Goal: Task Accomplishment & Management: Use online tool/utility

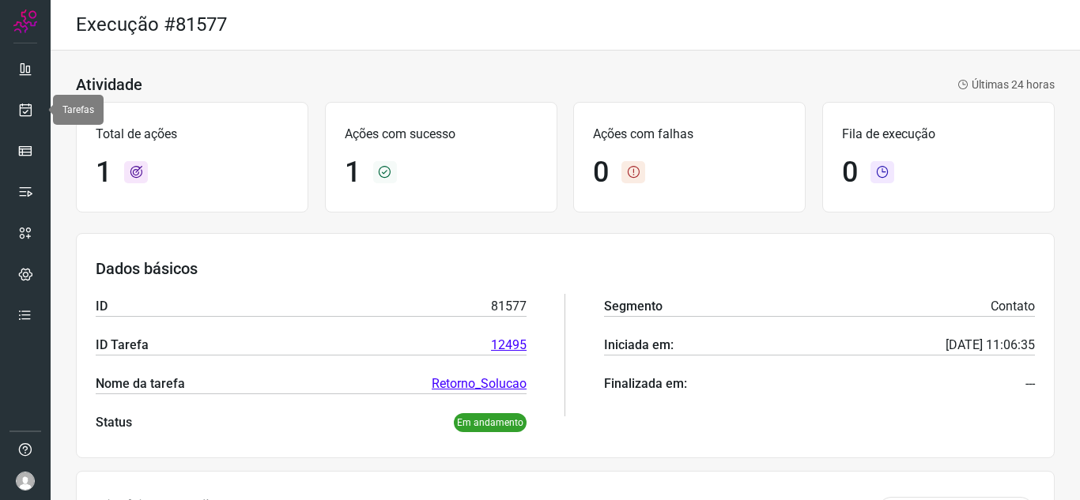
click at [36, 108] on link at bounding box center [25, 110] width 32 height 32
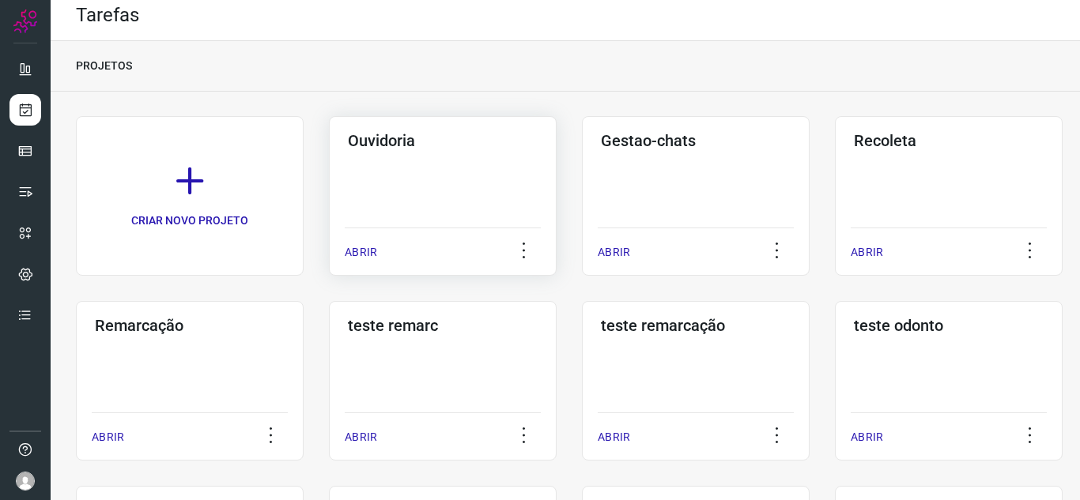
click at [357, 252] on p "ABRIR" at bounding box center [361, 252] width 32 height 17
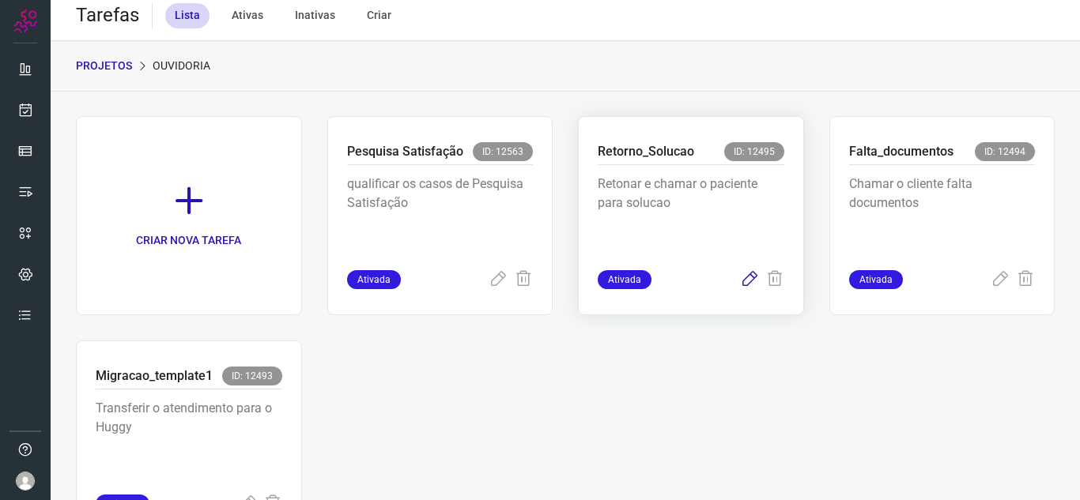
click at [744, 279] on icon at bounding box center [749, 279] width 19 height 19
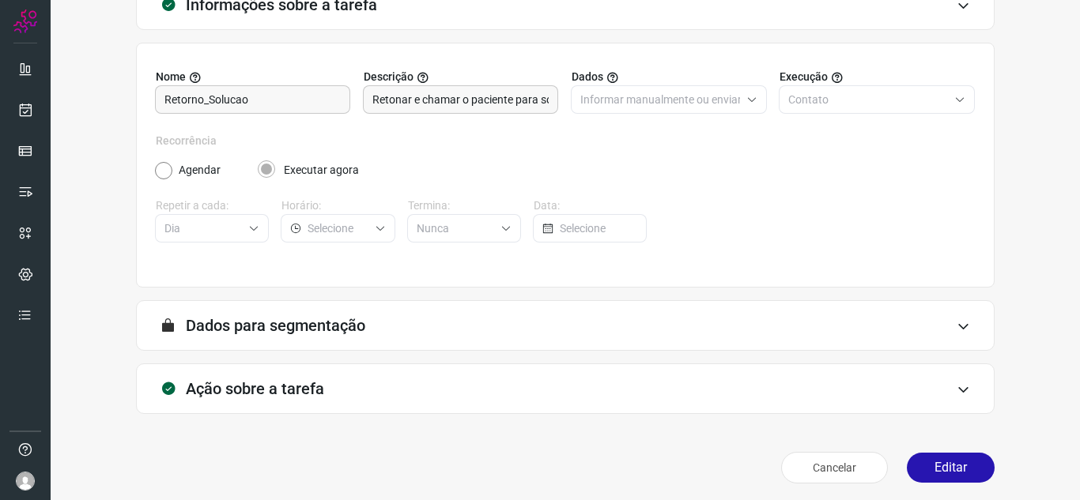
scroll to position [117, 0]
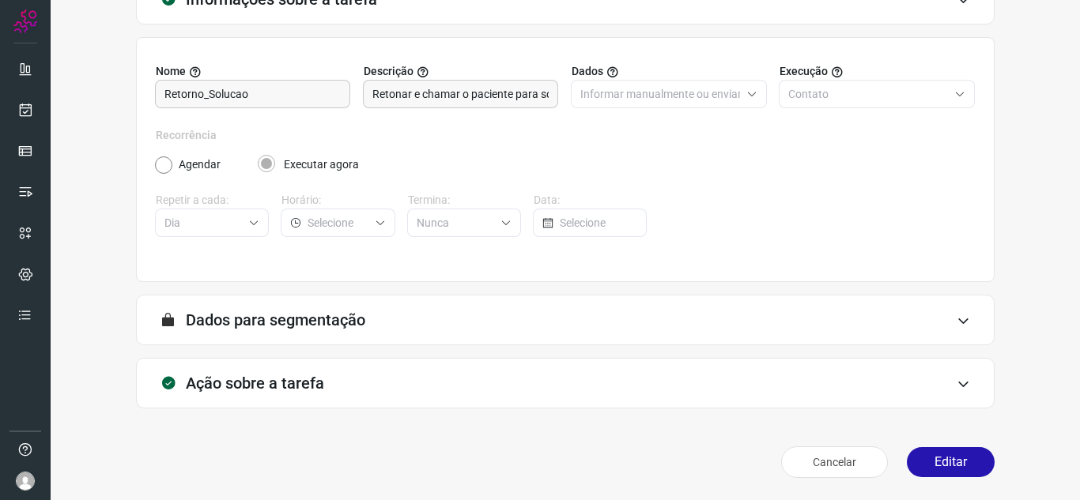
drag, startPoint x: 921, startPoint y: 450, endPoint x: 898, endPoint y: 388, distance: 66.5
click at [922, 450] on button "Editar" at bounding box center [951, 462] width 88 height 30
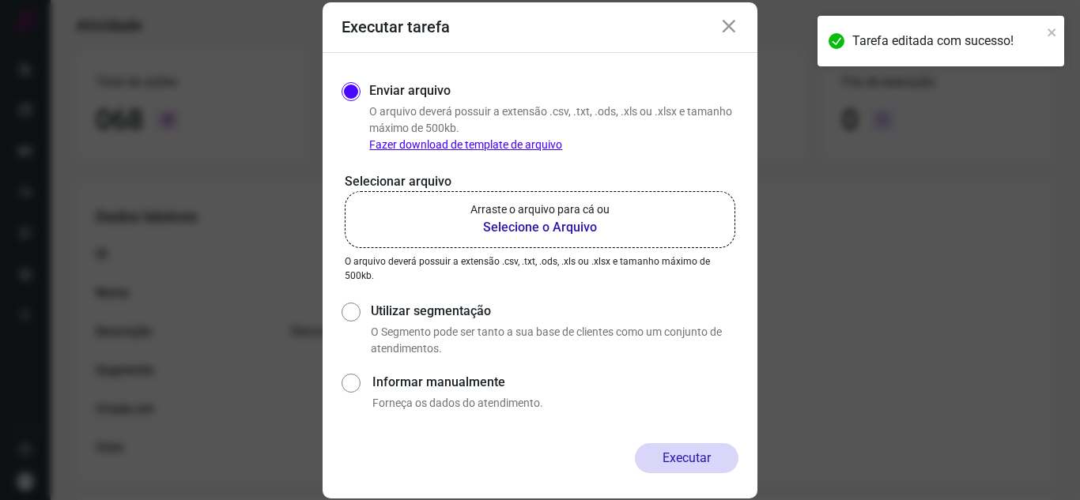
click at [672, 230] on label "Arraste o arquivo para cá ou Selecione o Arquivo" at bounding box center [540, 219] width 390 height 57
click at [0, 0] on input "Arraste o arquivo para cá ou Selecione o Arquivo" at bounding box center [0, 0] width 0 height 0
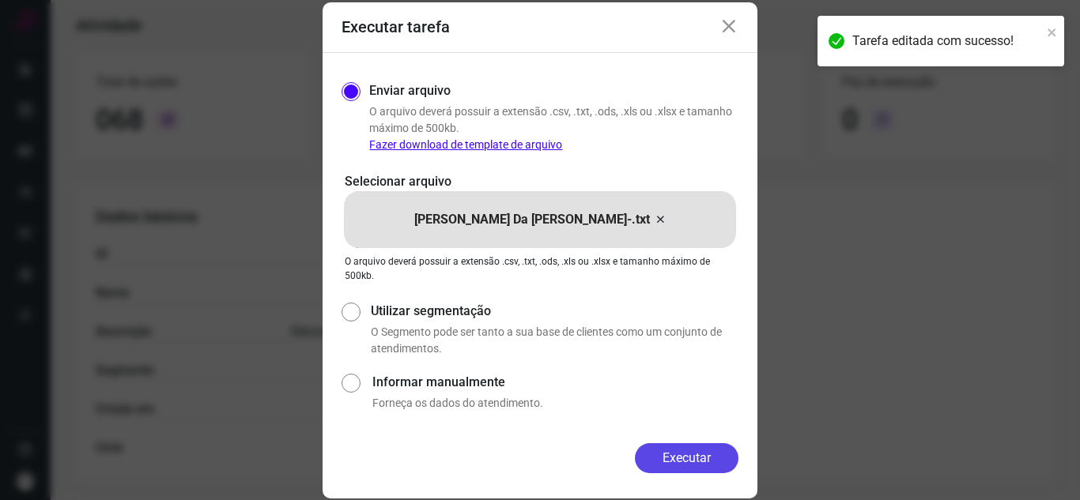
click at [700, 448] on button "Executar" at bounding box center [687, 458] width 104 height 30
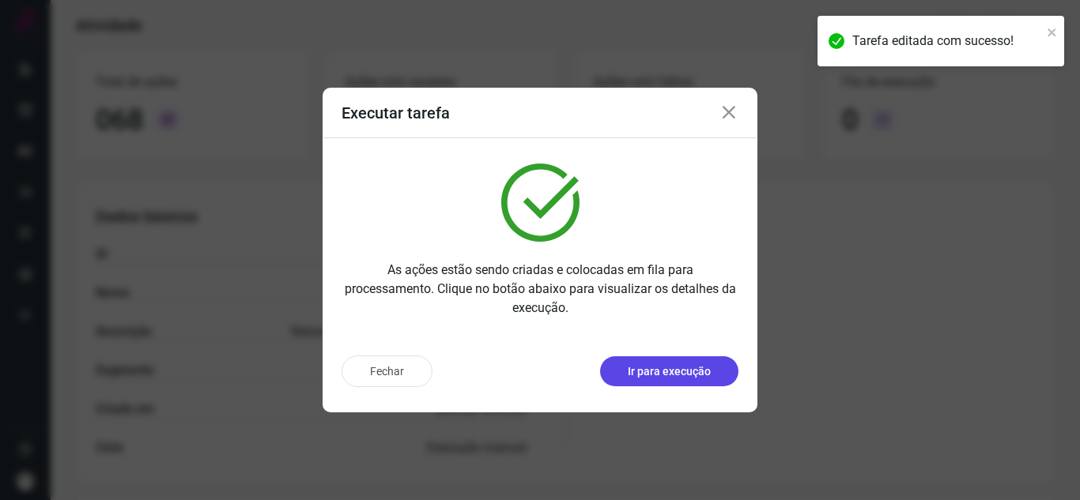
click at [703, 371] on p "Ir para execução" at bounding box center [669, 372] width 83 height 17
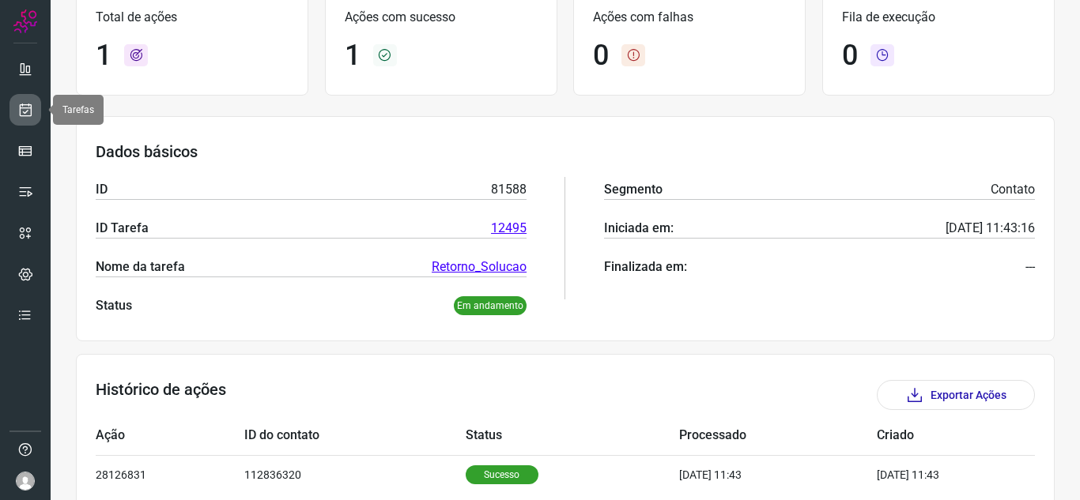
click at [21, 109] on icon at bounding box center [25, 110] width 17 height 16
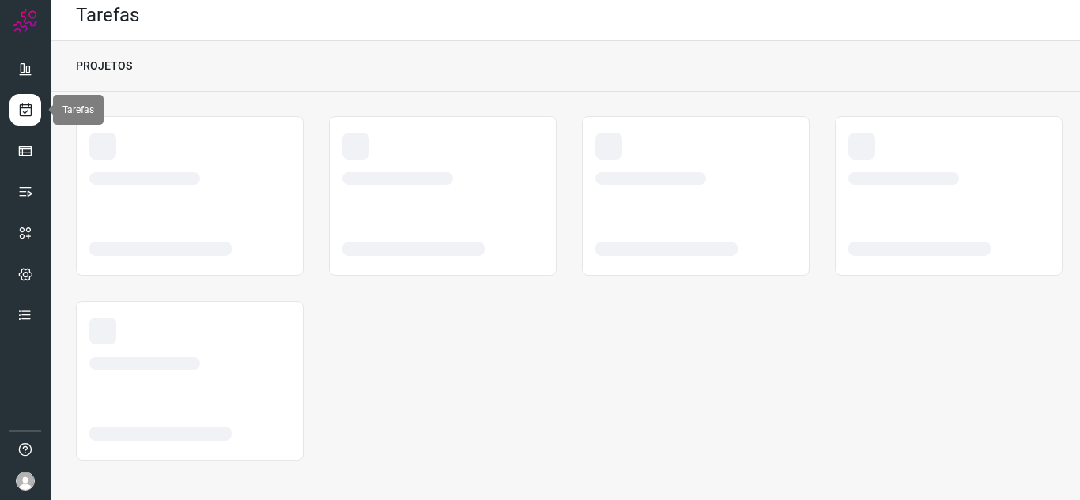
scroll to position [9, 0]
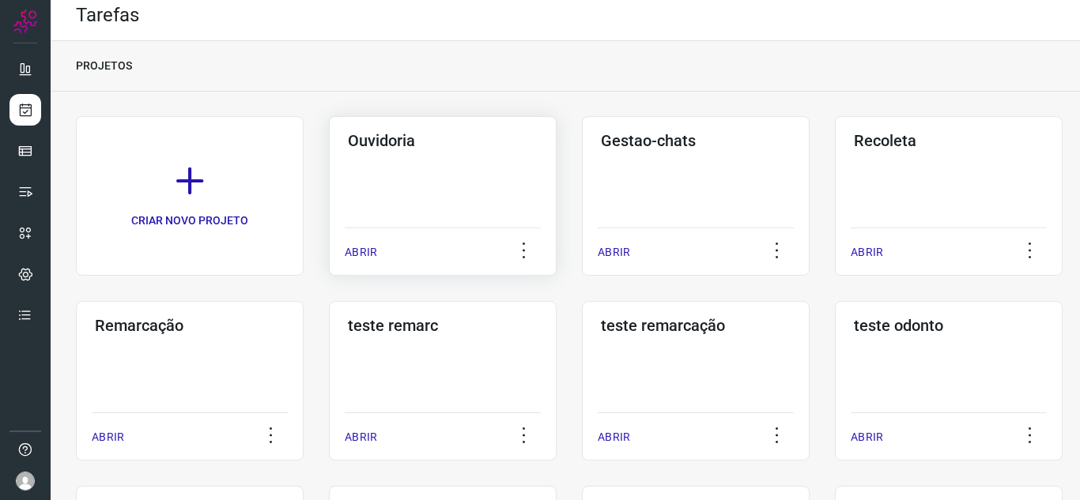
click at [363, 262] on div "ABRIR" at bounding box center [443, 248] width 196 height 40
click at [368, 261] on div "ABRIR" at bounding box center [443, 248] width 196 height 40
click at [364, 254] on p "ABRIR" at bounding box center [361, 252] width 32 height 17
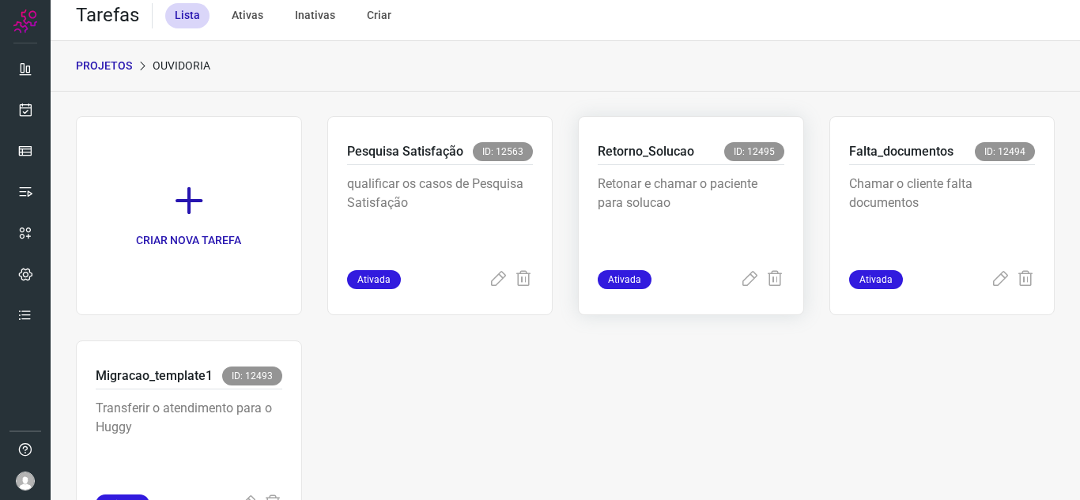
click at [829, 289] on div "Retorno_Solucao ID: 12495 Retonar e chamar o paciente para solucao Ativada" at bounding box center [942, 215] width 226 height 199
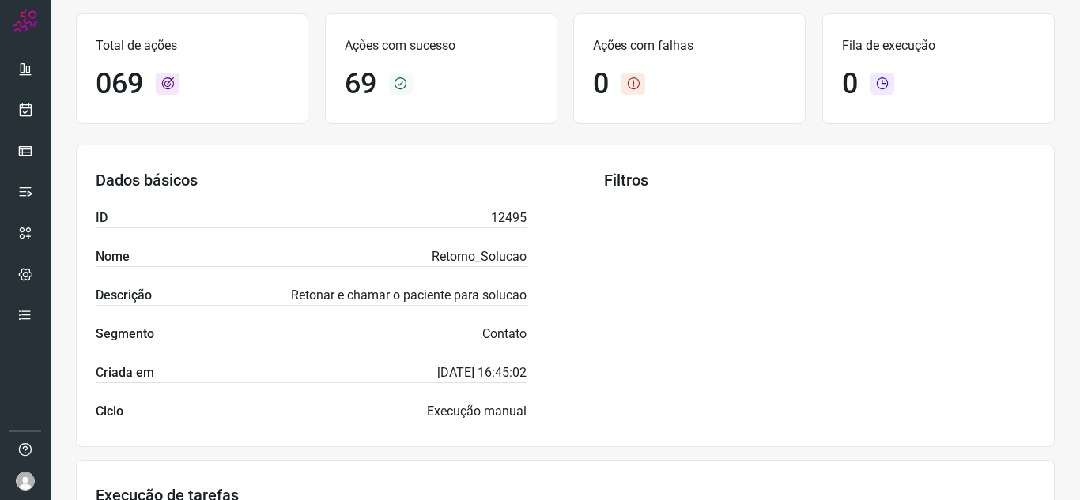
scroll to position [89, 0]
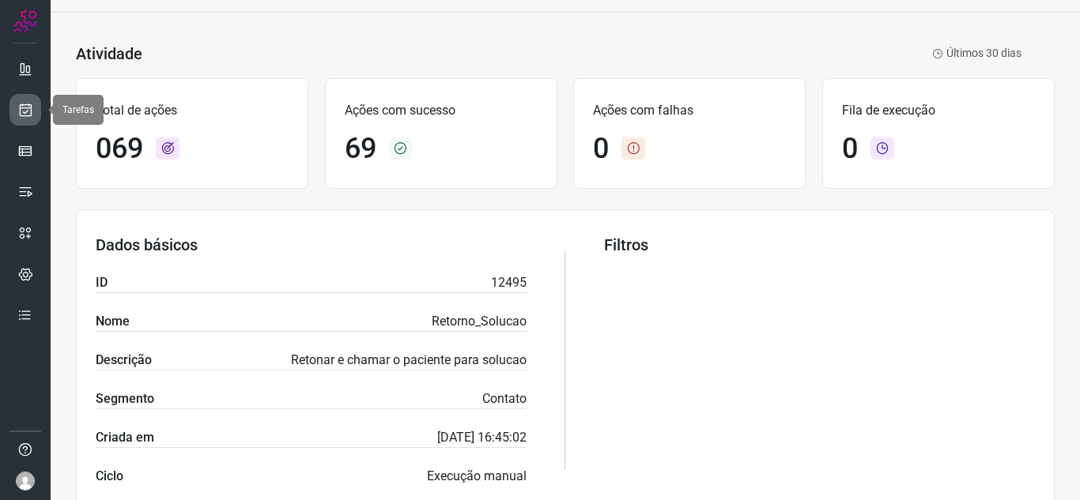
click at [25, 110] on icon at bounding box center [25, 110] width 17 height 16
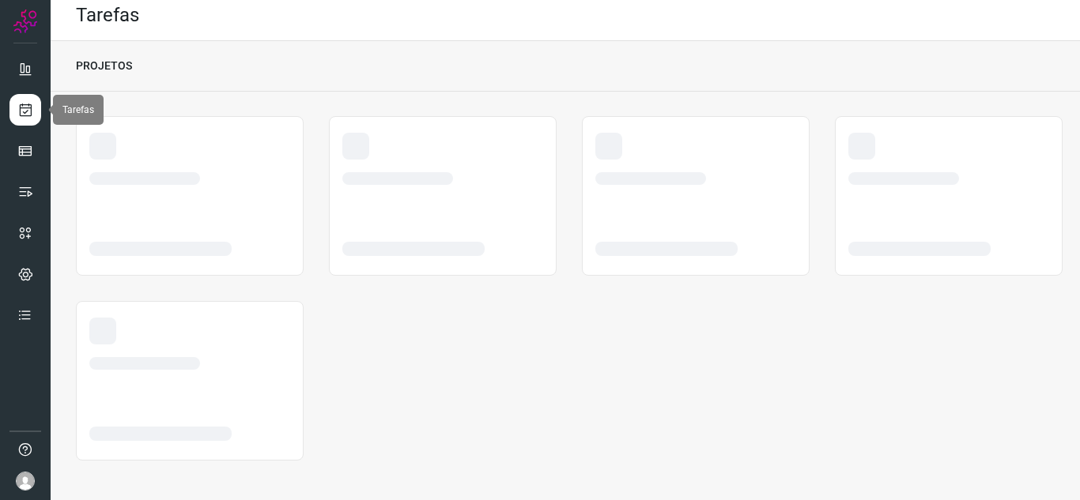
scroll to position [9, 0]
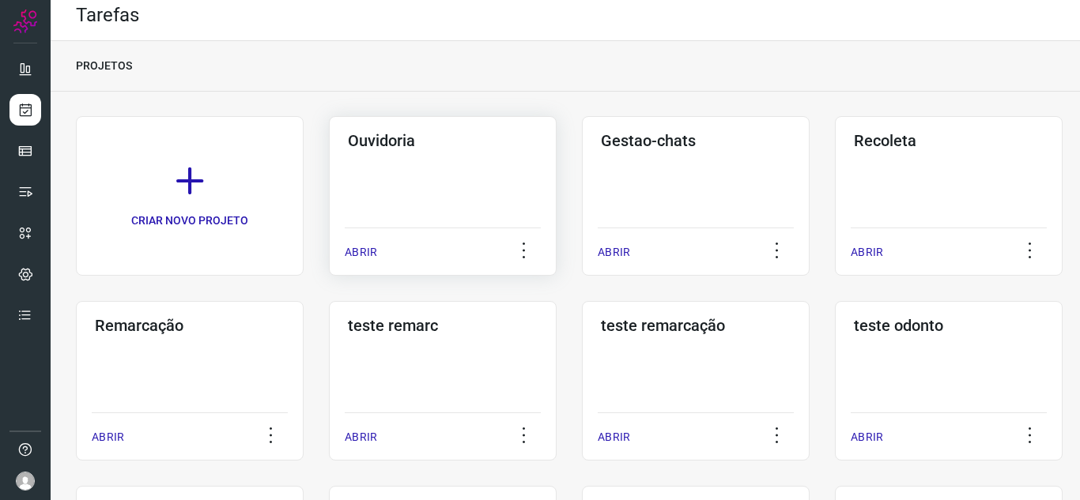
click at [582, 263] on div "Ouvidoria ABRIR" at bounding box center [696, 196] width 228 height 160
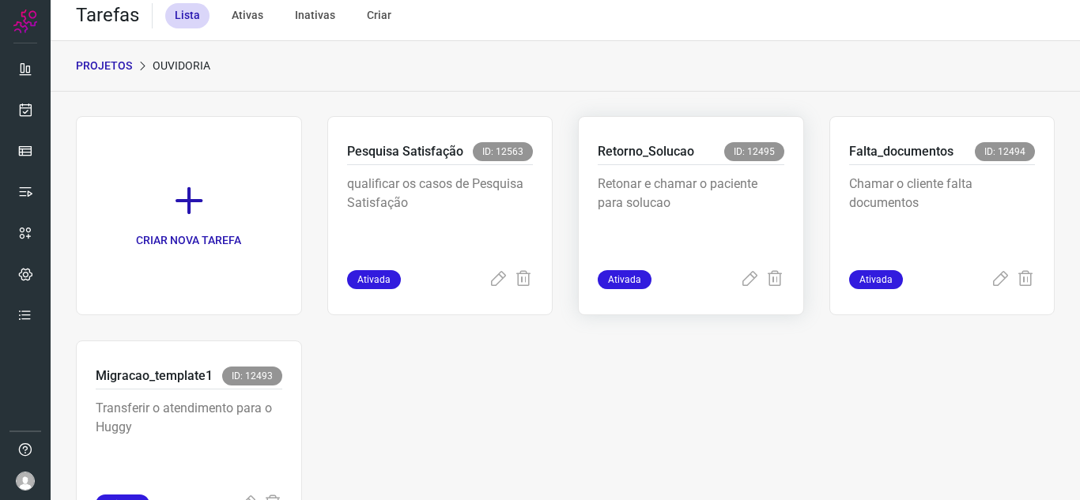
click at [752, 284] on div at bounding box center [762, 279] width 44 height 19
click at [829, 288] on div "Retorno_Solucao ID: 12495 Retonar e chamar o paciente para solucao Ativada" at bounding box center [942, 215] width 226 height 199
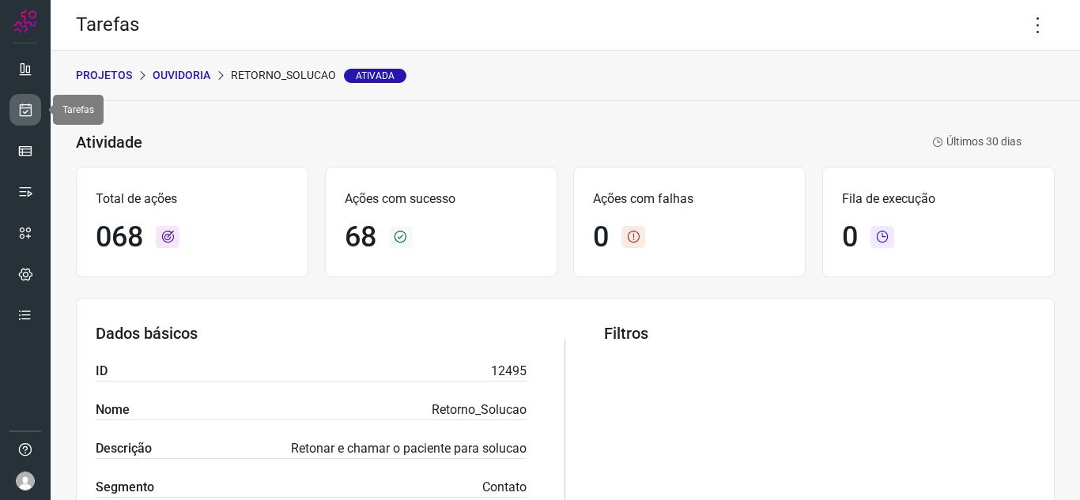
click at [14, 115] on link at bounding box center [25, 110] width 32 height 32
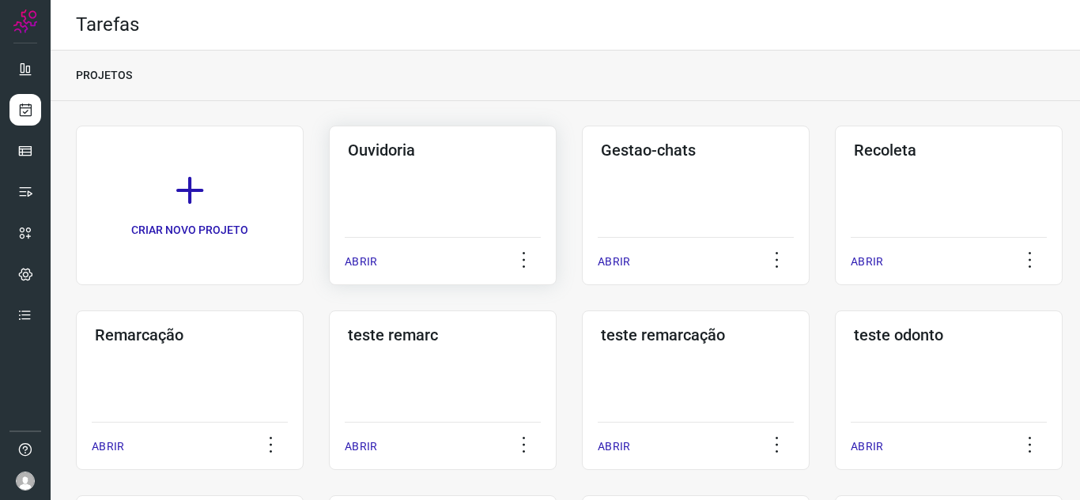
click at [372, 262] on p "ABRIR" at bounding box center [361, 262] width 32 height 17
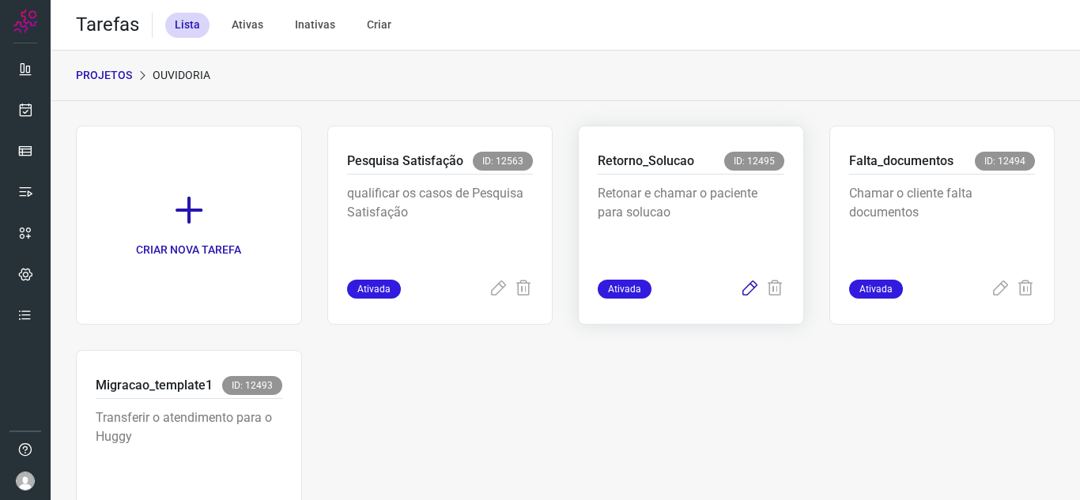
click at [741, 294] on icon at bounding box center [749, 289] width 19 height 19
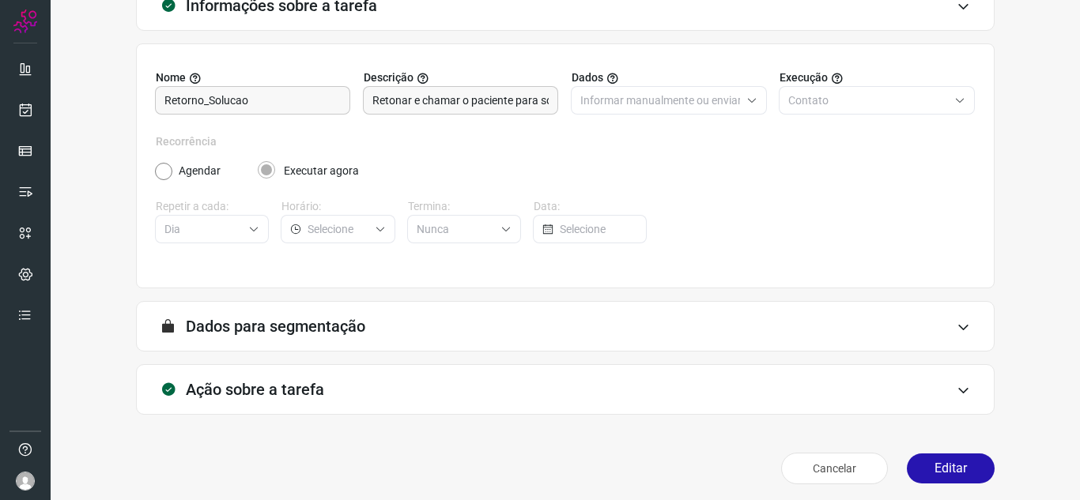
scroll to position [117, 0]
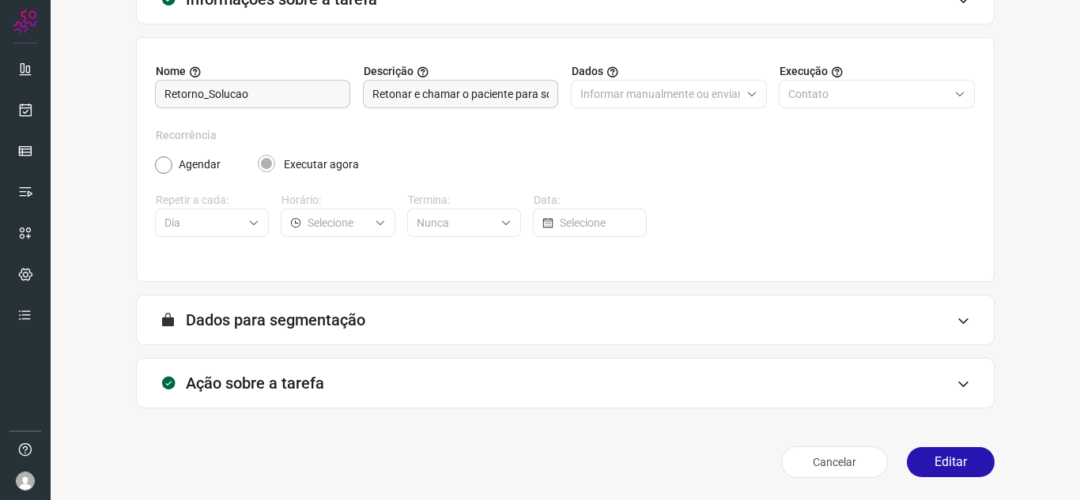
click at [918, 447] on div "Cancelar Editar" at bounding box center [565, 462] width 858 height 44
click at [919, 456] on button "Editar" at bounding box center [951, 462] width 88 height 30
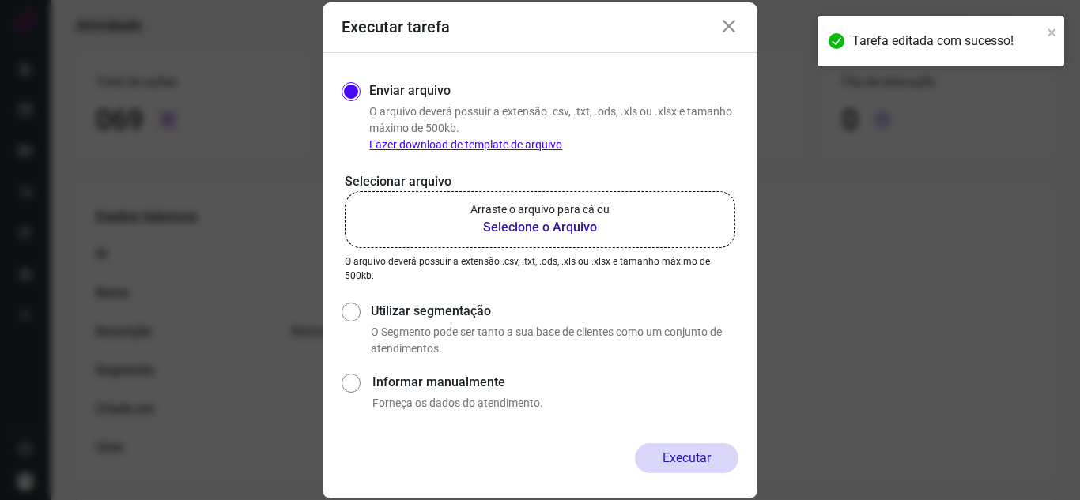
click at [540, 212] on p "Arraste o arquivo para cá ou" at bounding box center [539, 210] width 139 height 17
click at [0, 0] on input "Arraste o arquivo para cá ou Selecione o Arquivo" at bounding box center [0, 0] width 0 height 0
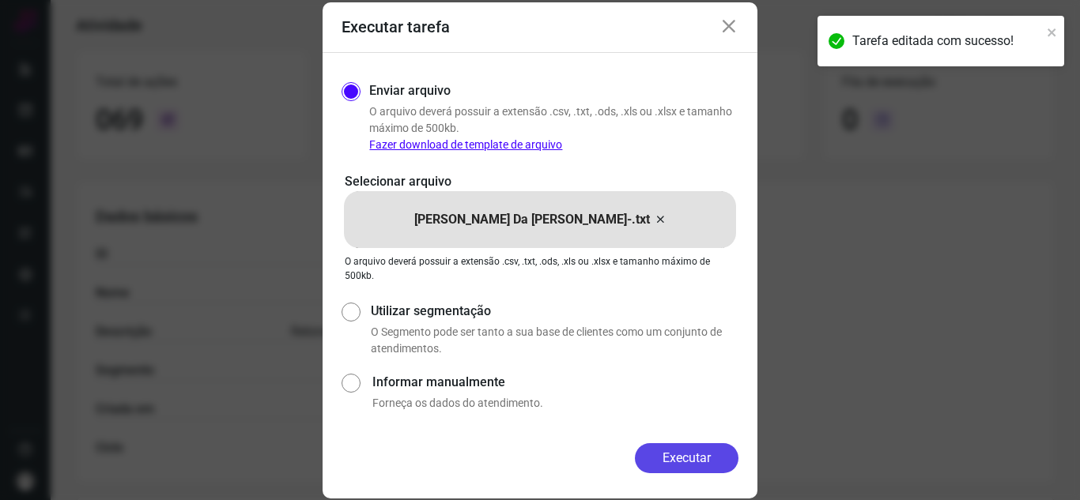
click at [712, 447] on button "Executar" at bounding box center [687, 458] width 104 height 30
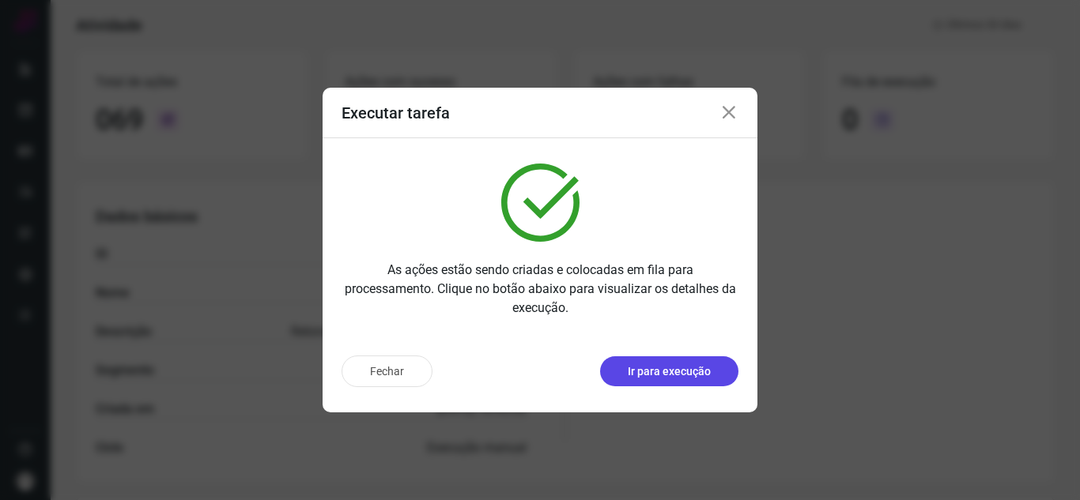
click at [680, 362] on button "Ir para execução" at bounding box center [669, 371] width 138 height 30
